Goal: Information Seeking & Learning: Learn about a topic

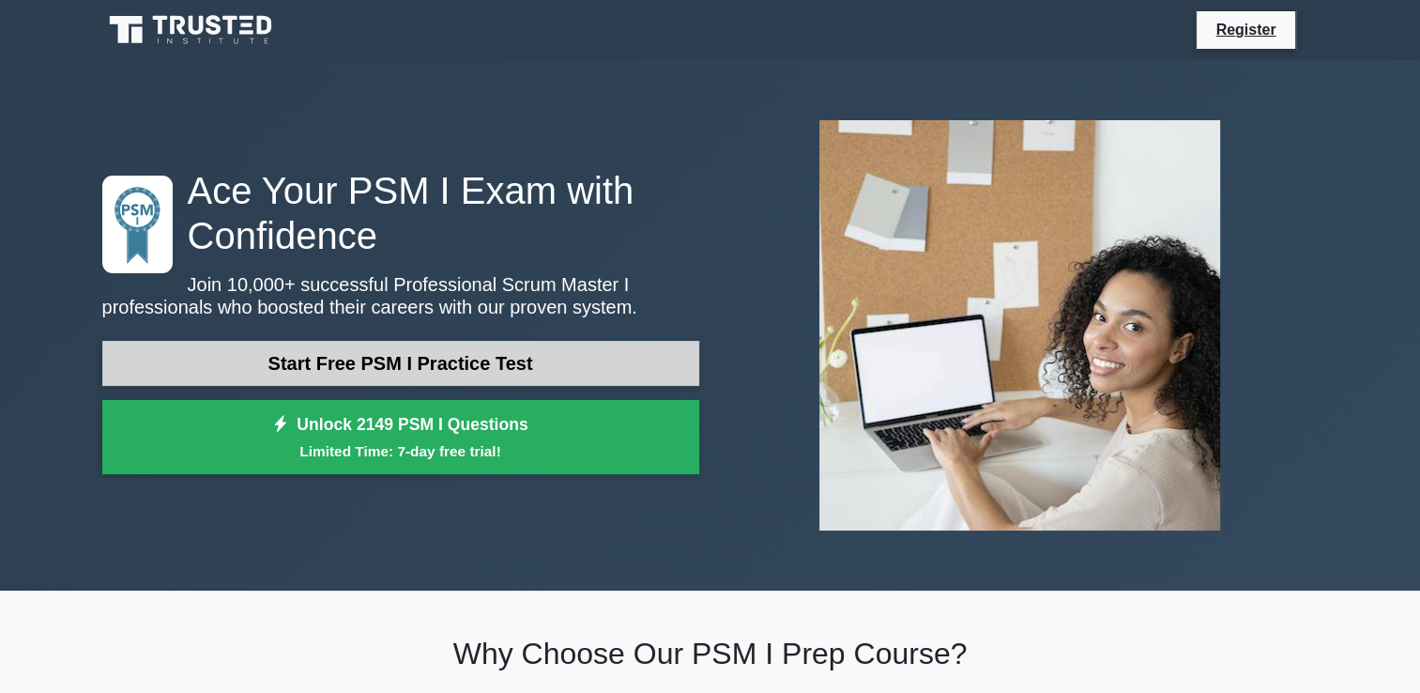
click at [365, 369] on link "Start Free PSM I Practice Test" at bounding box center [400, 363] width 597 height 45
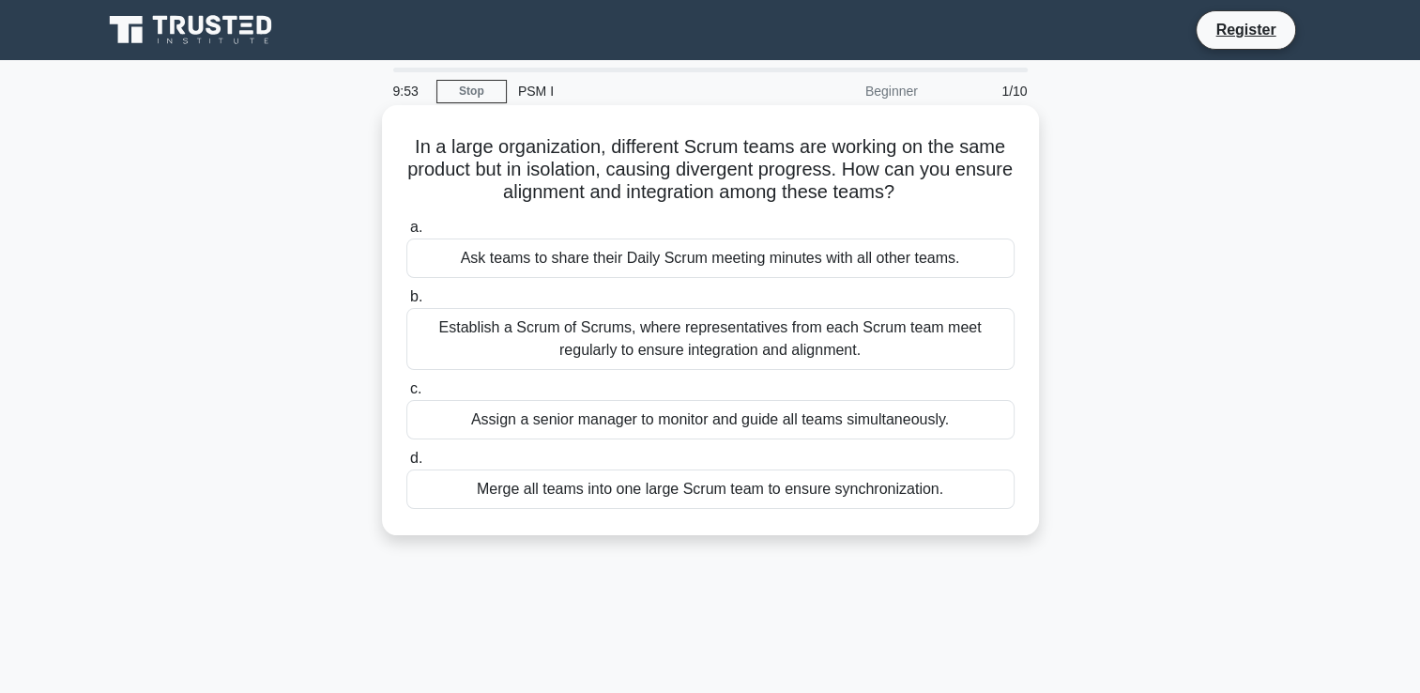
drag, startPoint x: 935, startPoint y: 188, endPoint x: 395, endPoint y: 145, distance: 541.3
click at [395, 145] on div "In a large organization, different Scrum teams are working on the same product …" at bounding box center [710, 320] width 642 height 415
copy h5 "In a large organization, different Scrum teams are working on the same product …"
click at [678, 227] on label "a. Ask teams to share their Daily Scrum meeting minutes with all other teams." at bounding box center [710, 247] width 608 height 62
click at [406, 227] on input "a. Ask teams to share their Daily Scrum meeting minutes with all other teams." at bounding box center [406, 227] width 0 height 12
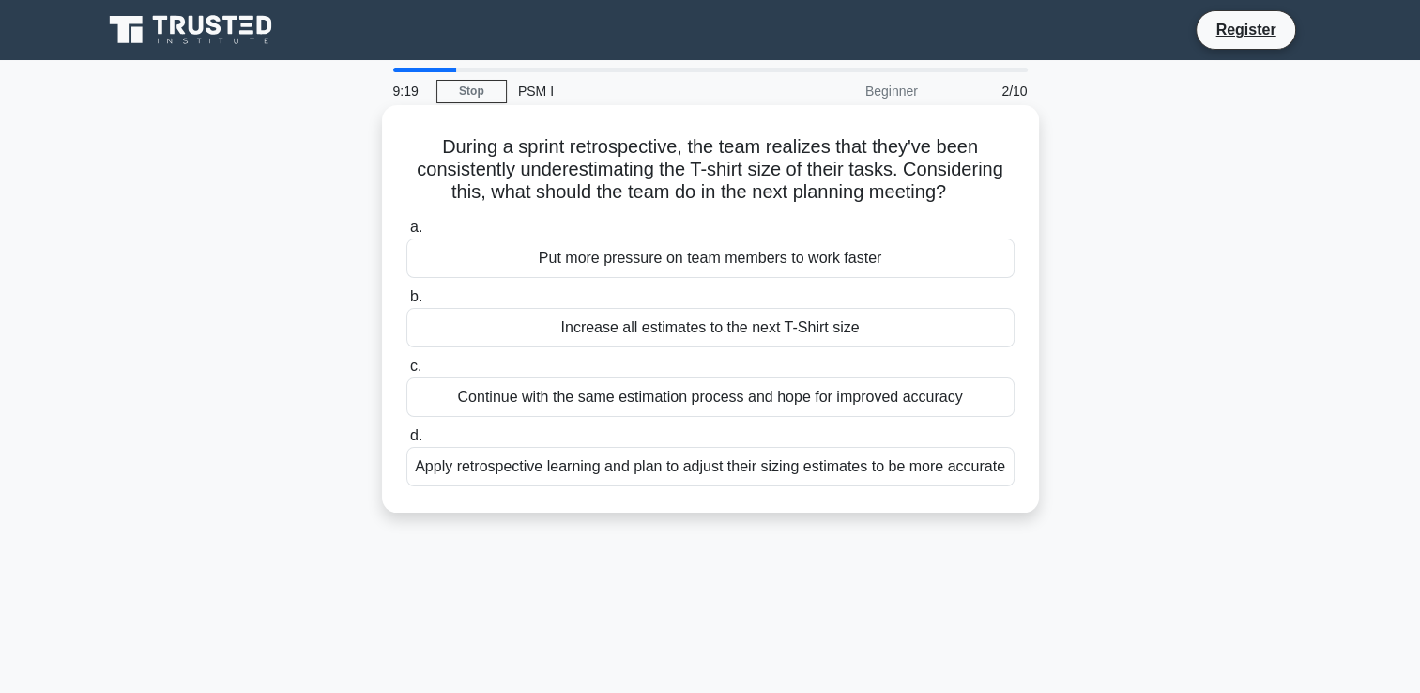
click at [423, 466] on div "Apply retrospective learning and plan to adjust their sizing estimates to be mo…" at bounding box center [710, 466] width 608 height 39
click at [406, 442] on input "d. Apply retrospective learning and plan to adjust their sizing estimates to be…" at bounding box center [406, 436] width 0 height 12
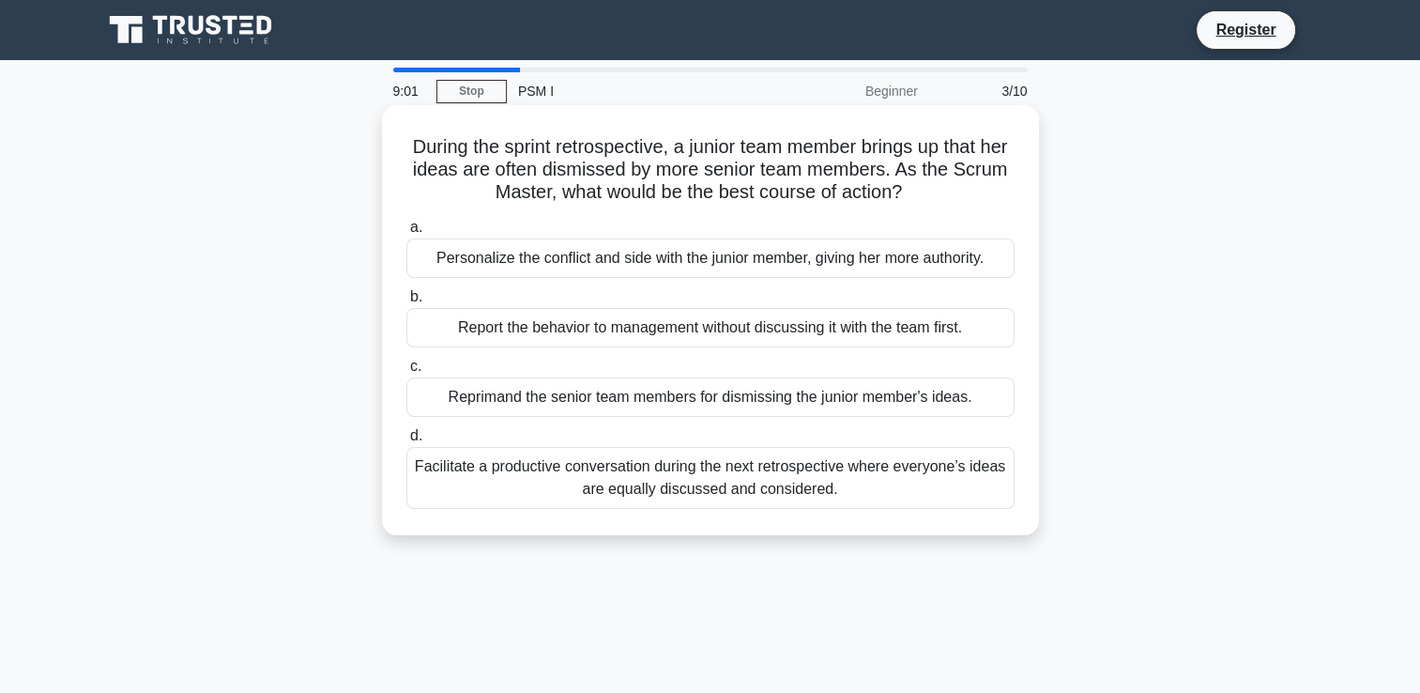
click at [401, 138] on div "During the sprint retrospective, a junior team member brings up that her ideas …" at bounding box center [710, 320] width 642 height 415
click at [446, 465] on div "Facilitate a productive conversation during the next retrospective where everyo…" at bounding box center [710, 478] width 608 height 62
click at [406, 442] on input "d. Facilitate a productive conversation during the next retrospective where eve…" at bounding box center [406, 436] width 0 height 12
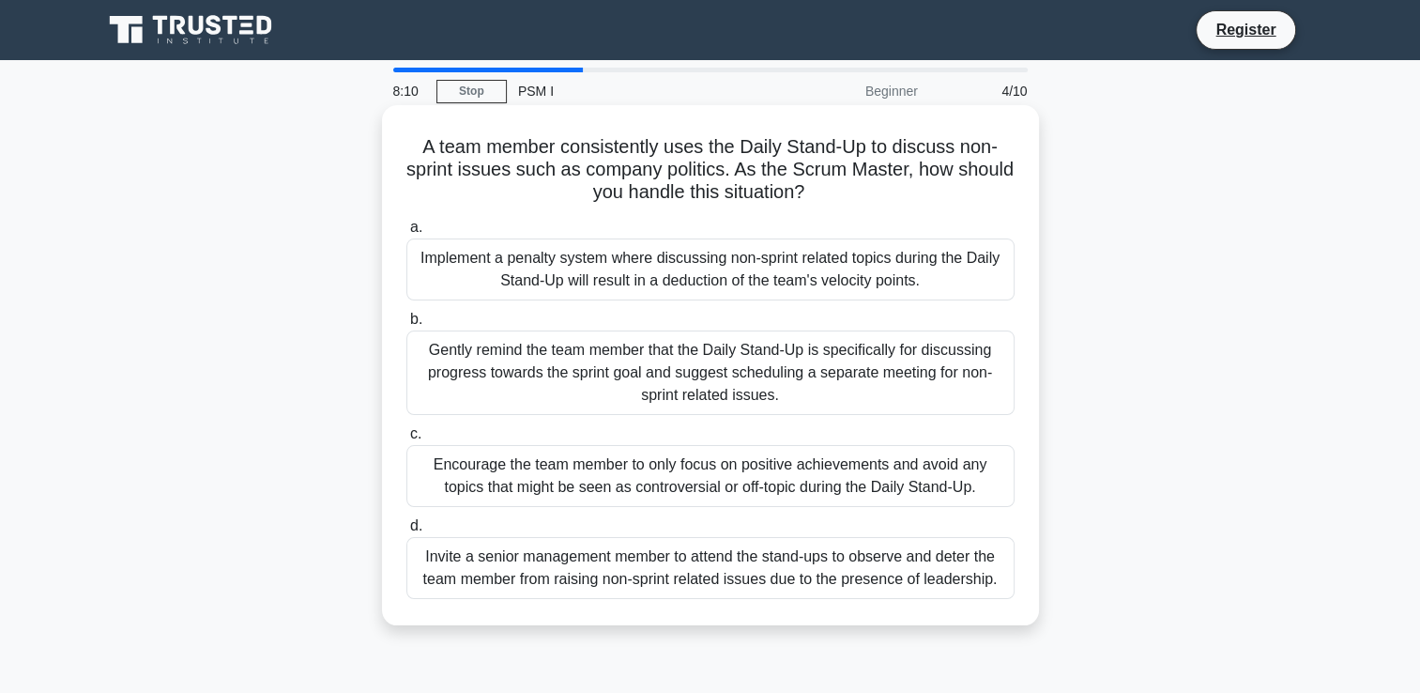
click at [434, 361] on div "Gently remind the team member that the Daily Stand-Up is specifically for discu…" at bounding box center [710, 372] width 608 height 84
click at [406, 326] on input "b. Gently remind the team member that the Daily Stand-Up is specifically for di…" at bounding box center [406, 319] width 0 height 12
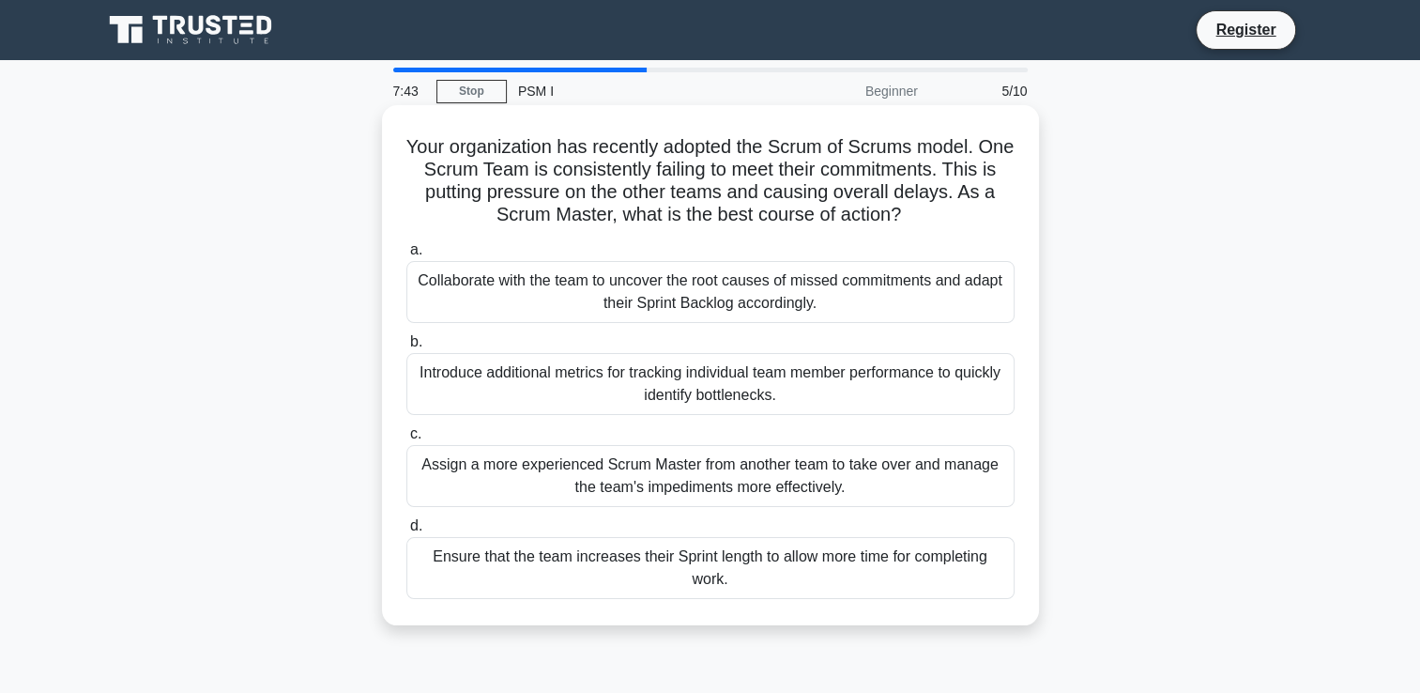
click at [432, 275] on div "Collaborate with the team to uncover the root causes of missed commitments and …" at bounding box center [710, 292] width 608 height 62
click at [406, 256] on input "a. Collaborate with the team to uncover the root causes of missed commitments a…" at bounding box center [406, 250] width 0 height 12
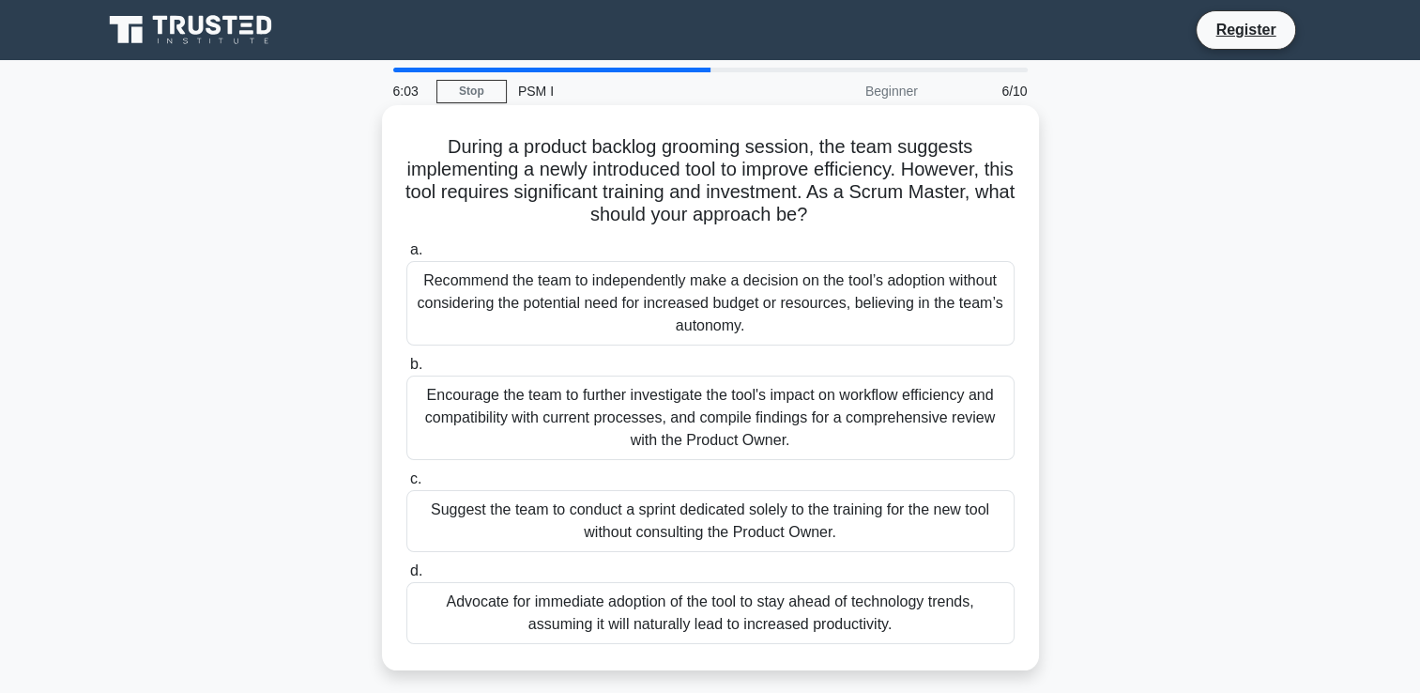
click at [445, 391] on div "Encourage the team to further investigate the tool's impact on workflow efficie…" at bounding box center [710, 417] width 608 height 84
click at [406, 371] on input "b. Encourage the team to further investigate the tool's impact on workflow effi…" at bounding box center [406, 364] width 0 height 12
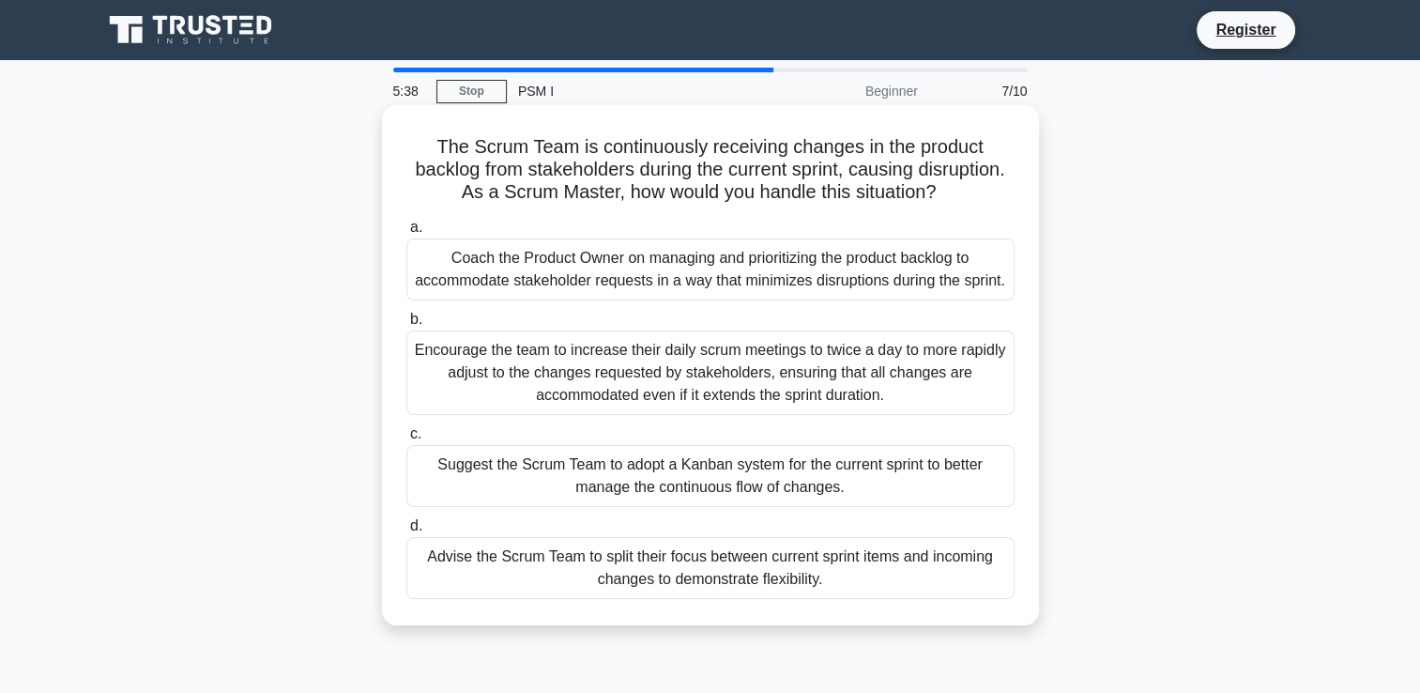
click at [446, 272] on div "Coach the Product Owner on managing and prioritizing the product backlog to acc…" at bounding box center [710, 269] width 608 height 62
click at [406, 234] on input "a. Coach the Product Owner on managing and prioritizing the product backlog to …" at bounding box center [406, 227] width 0 height 12
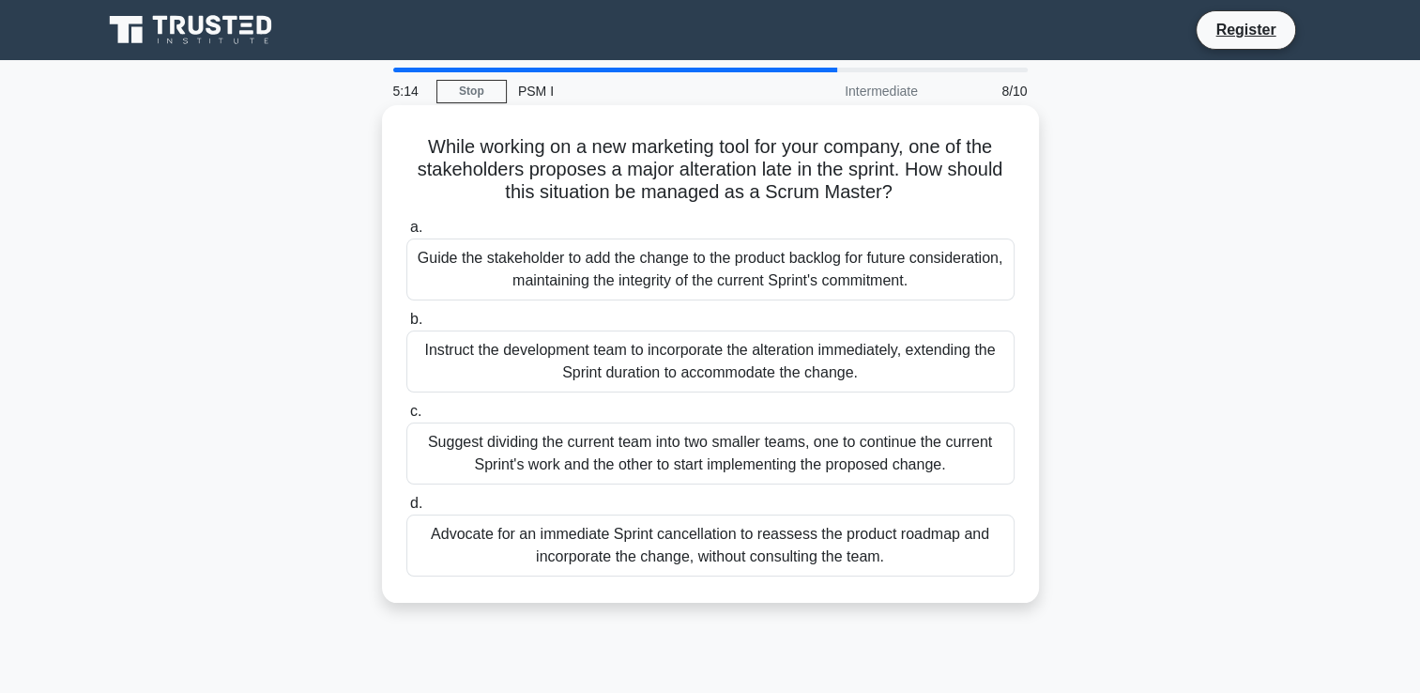
click at [501, 274] on div "Guide the stakeholder to add the change to the product backlog for future consi…" at bounding box center [710, 269] width 608 height 62
click at [406, 234] on input "a. Guide the stakeholder to add the change to the product backlog for future co…" at bounding box center [406, 227] width 0 height 12
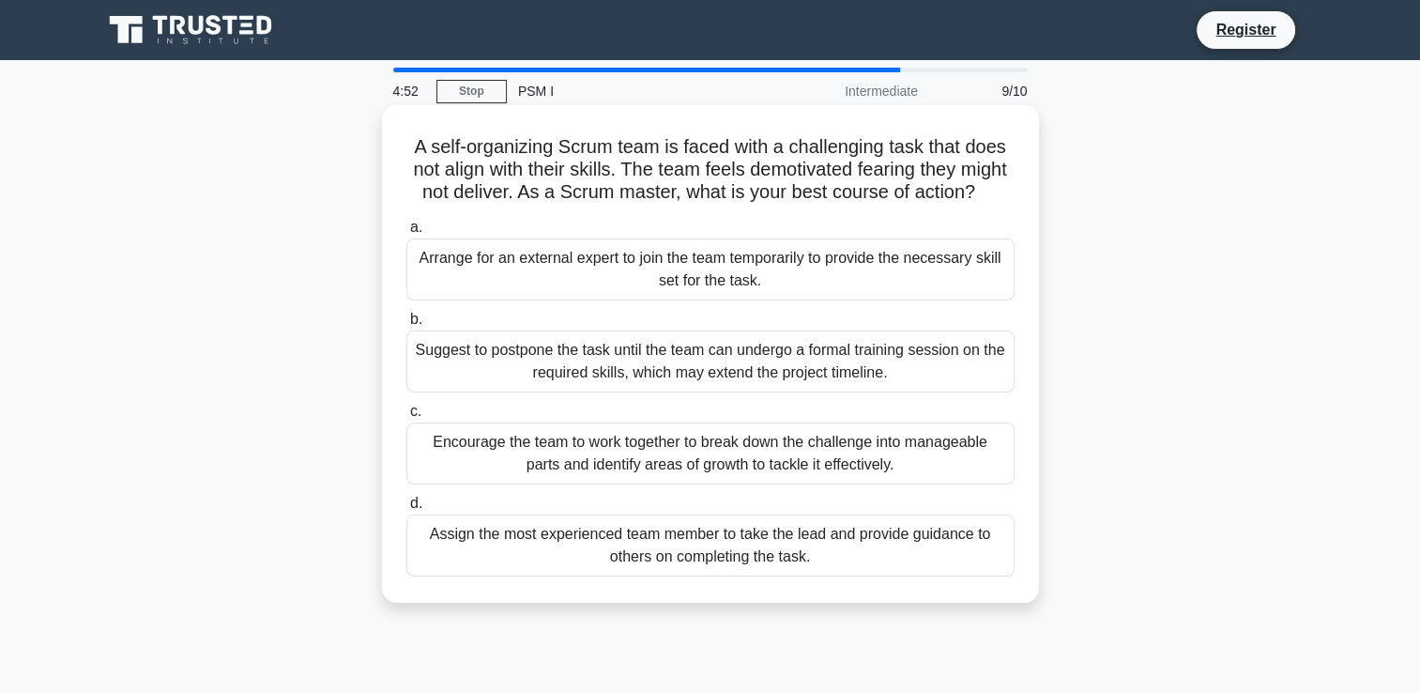
click at [480, 472] on div "Encourage the team to work together to break down the challenge into manageable…" at bounding box center [710, 453] width 608 height 62
click at [406, 418] on input "c. Encourage the team to work together to break down the challenge into managea…" at bounding box center [406, 411] width 0 height 12
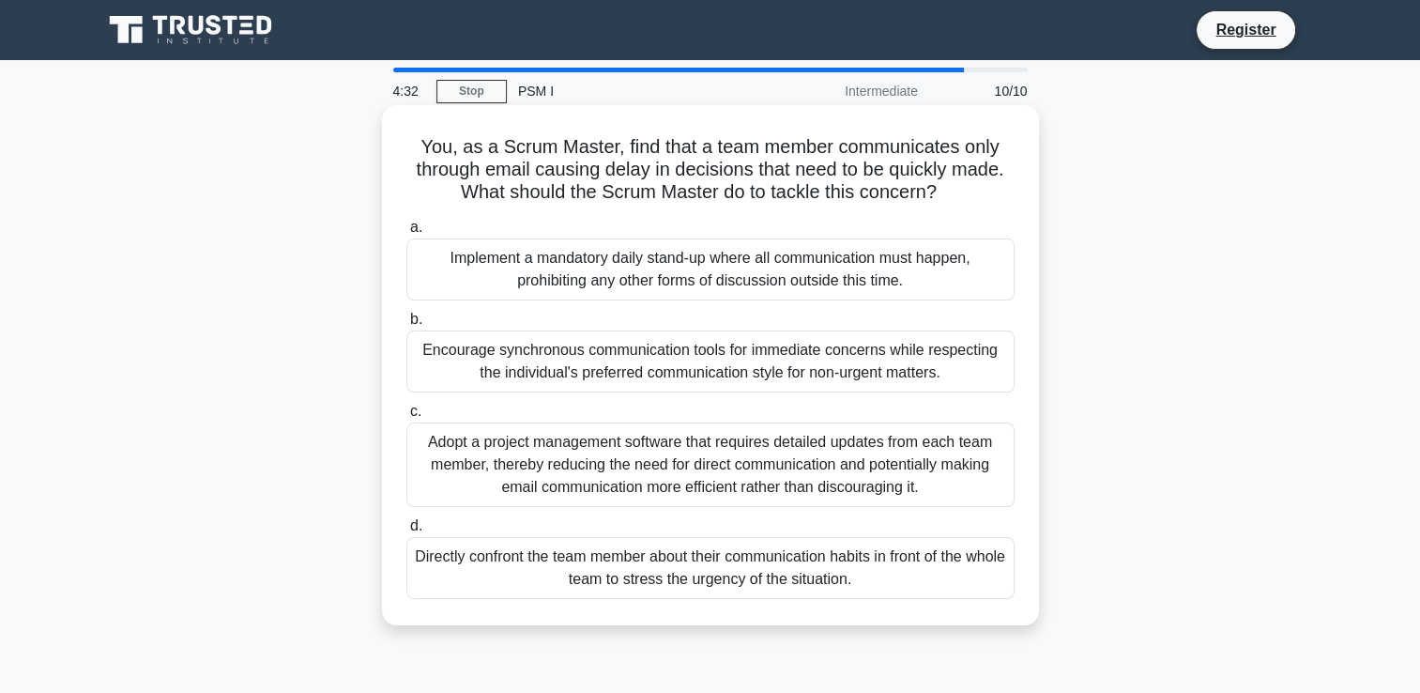
click at [458, 358] on div "Encourage synchronous communication tools for immediate concerns while respecti…" at bounding box center [710, 361] width 608 height 62
click at [406, 326] on input "b. Encourage synchronous communication tools for immediate concerns while respe…" at bounding box center [406, 319] width 0 height 12
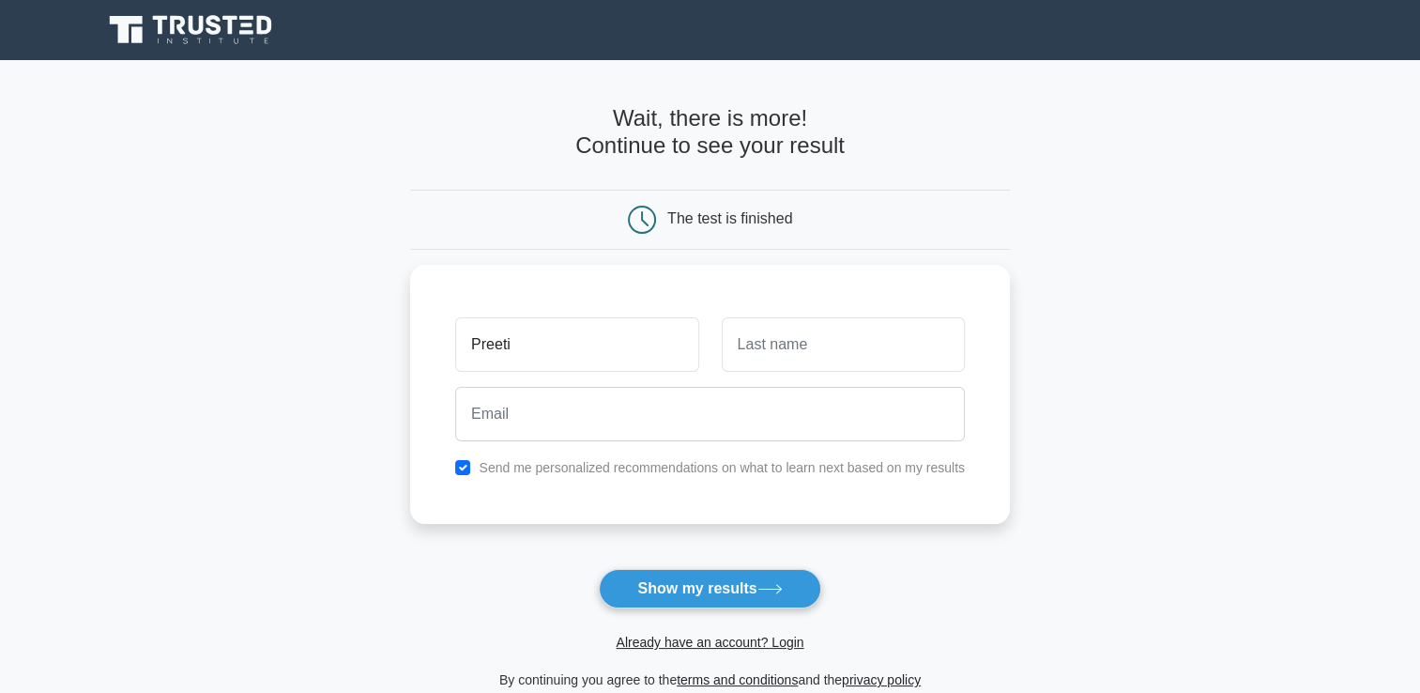
type input "Preeti"
type input "Chopra"
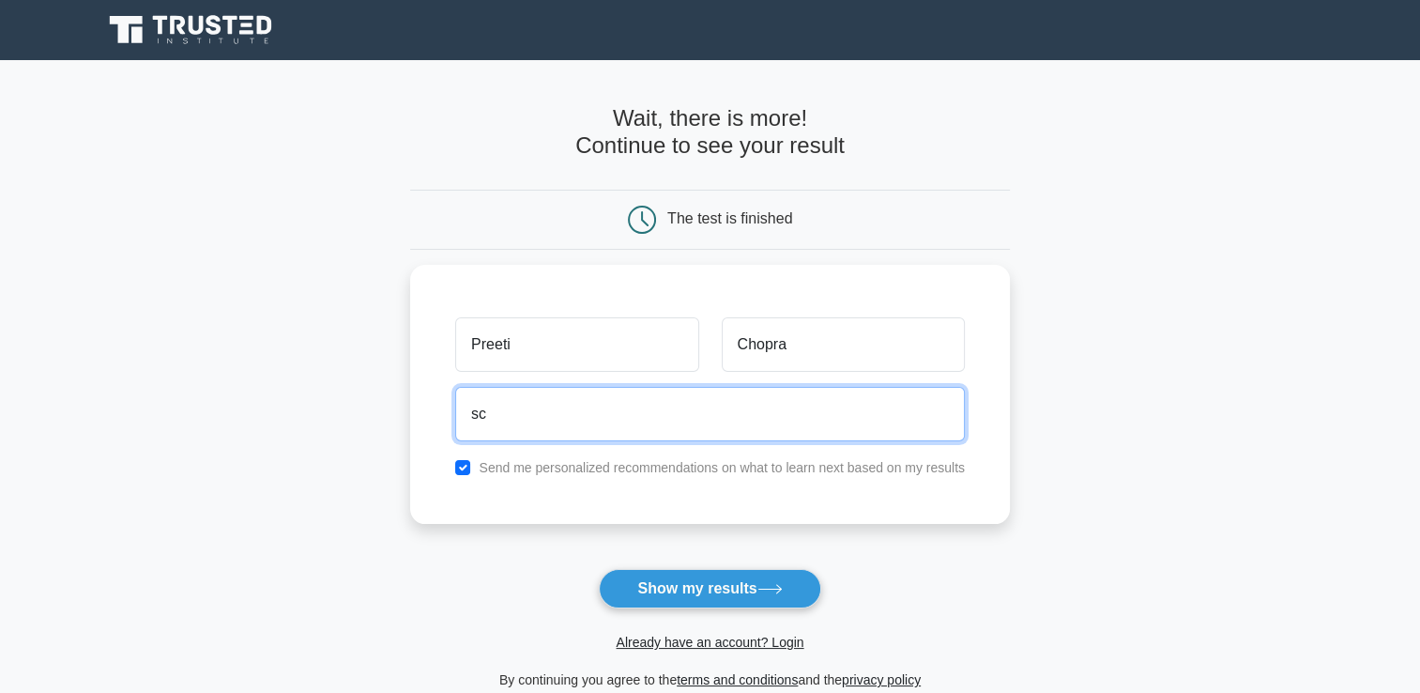
type input "[EMAIL_ADDRESS][DOMAIN_NAME]"
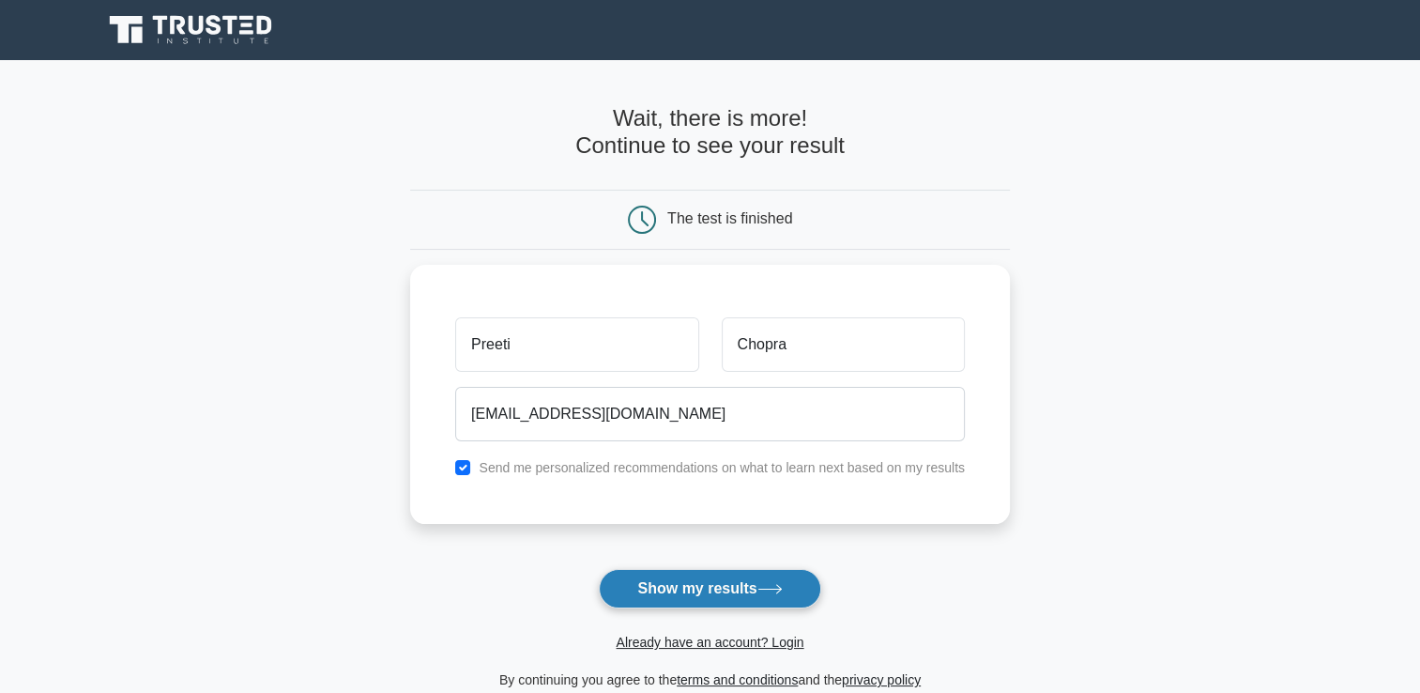
click at [743, 589] on button "Show my results" at bounding box center [709, 588] width 221 height 39
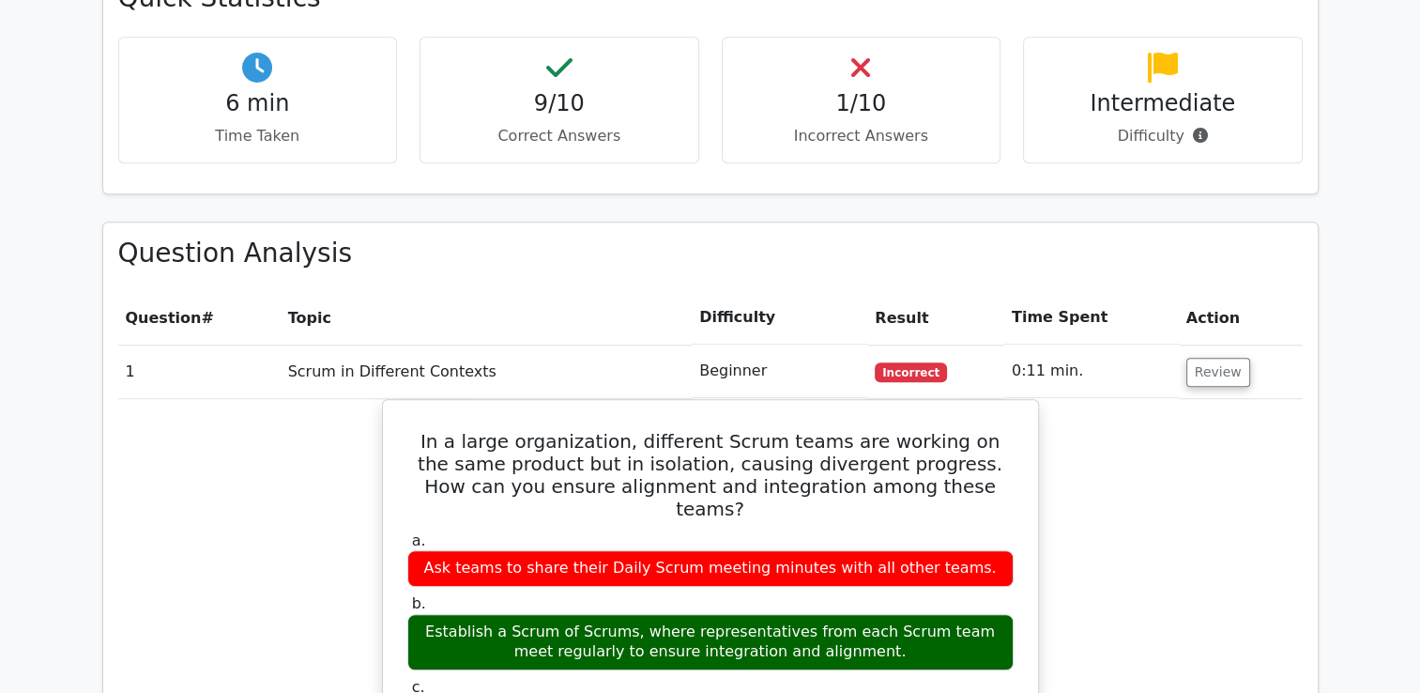
scroll to position [1408, 0]
